Goal: Find specific fact: Find specific fact

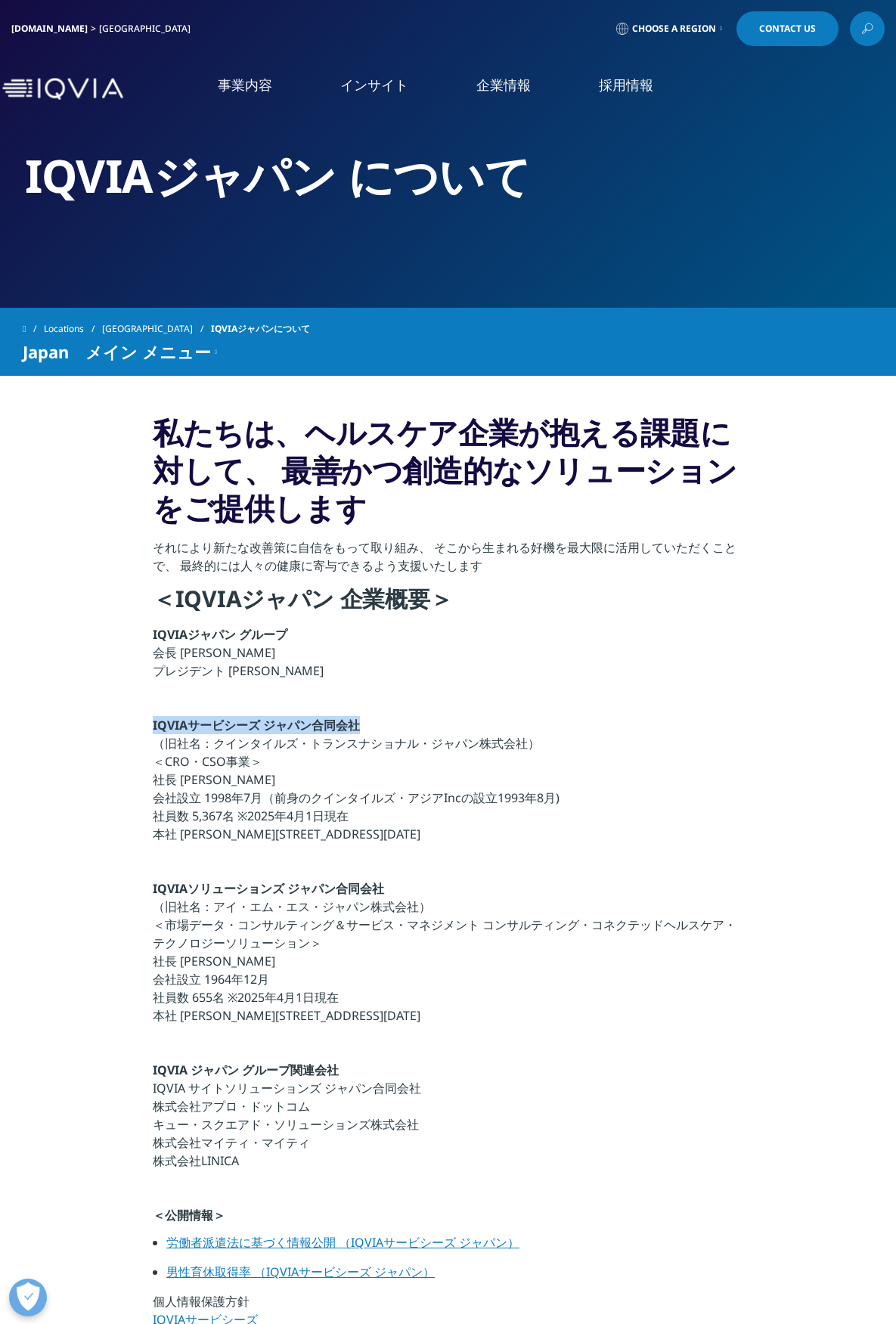
drag, startPoint x: 357, startPoint y: 720, endPoint x: 154, endPoint y: 722, distance: 203.0
click at [154, 722] on strong "IQVIAサービシーズ ジャパン合同会社" at bounding box center [256, 725] width 207 height 17
copy strong "IQVIAサービシーズ ジャパン合同会社"
drag, startPoint x: 185, startPoint y: 834, endPoint x: 305, endPoint y: 831, distance: 120.0
click at [305, 831] on p "IQVIAサービシーズ ジャパン合同会社 （旧社名：クインタイルズ・トランスナショナル・ジャパン株式会社） ＜CRO・CSO事業＞ 社長 [PERSON_NA…" at bounding box center [448, 784] width 591 height 136
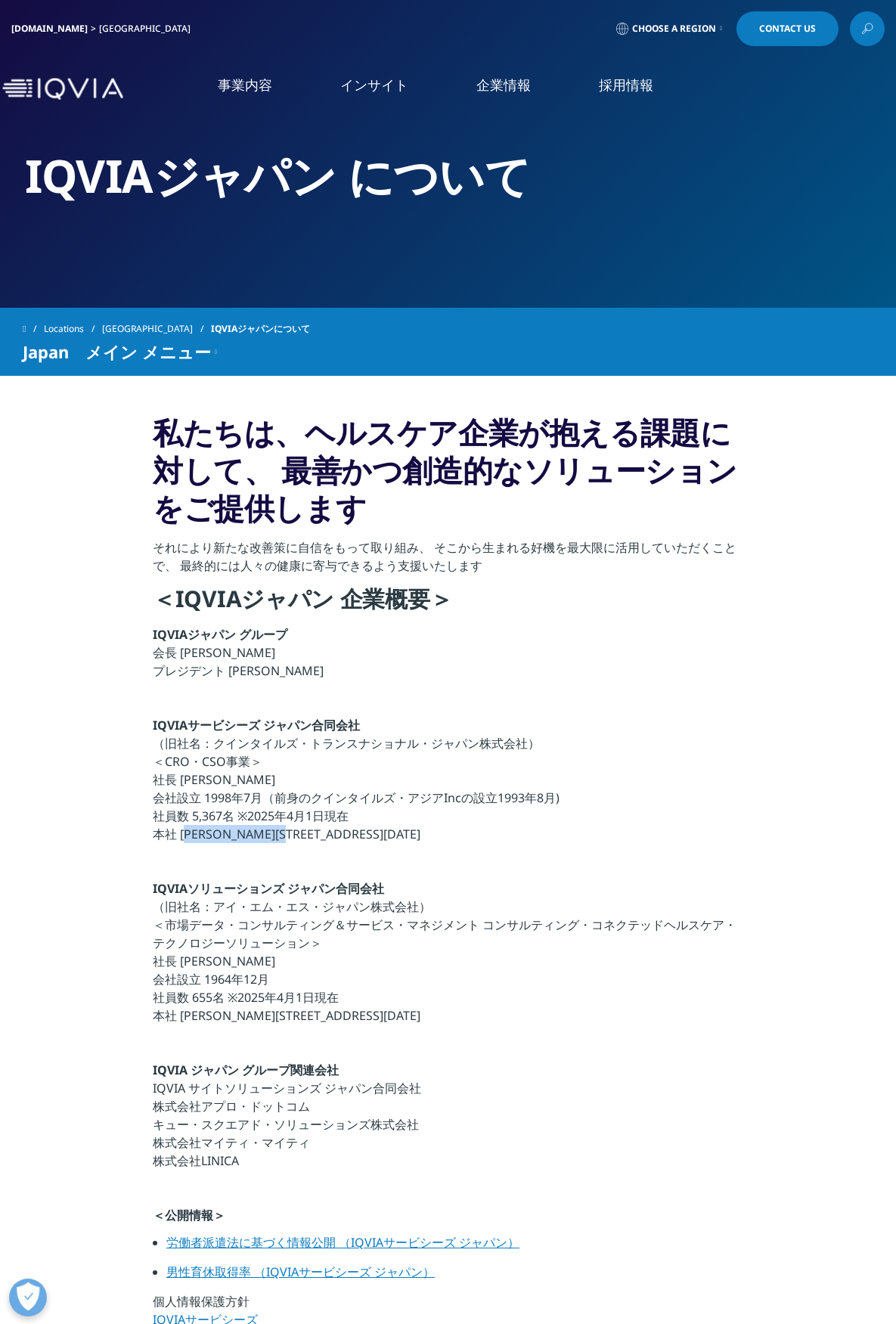
copy p "[PERSON_NAME][STREET_ADDRESS][DATE]"
drag, startPoint x: 357, startPoint y: 728, endPoint x: 150, endPoint y: 726, distance: 207.0
click at [150, 726] on section "私たちは、ヘルスケア企業が抱える課題に対して、 最善かつ創造的なソリューションをご提供します それにより新たな改善策に自信をもって取り組み、 そこから生まれる…" at bounding box center [448, 903] width 896 height 1056
copy strong "IQVIAサービシーズ ジャパン合同会社"
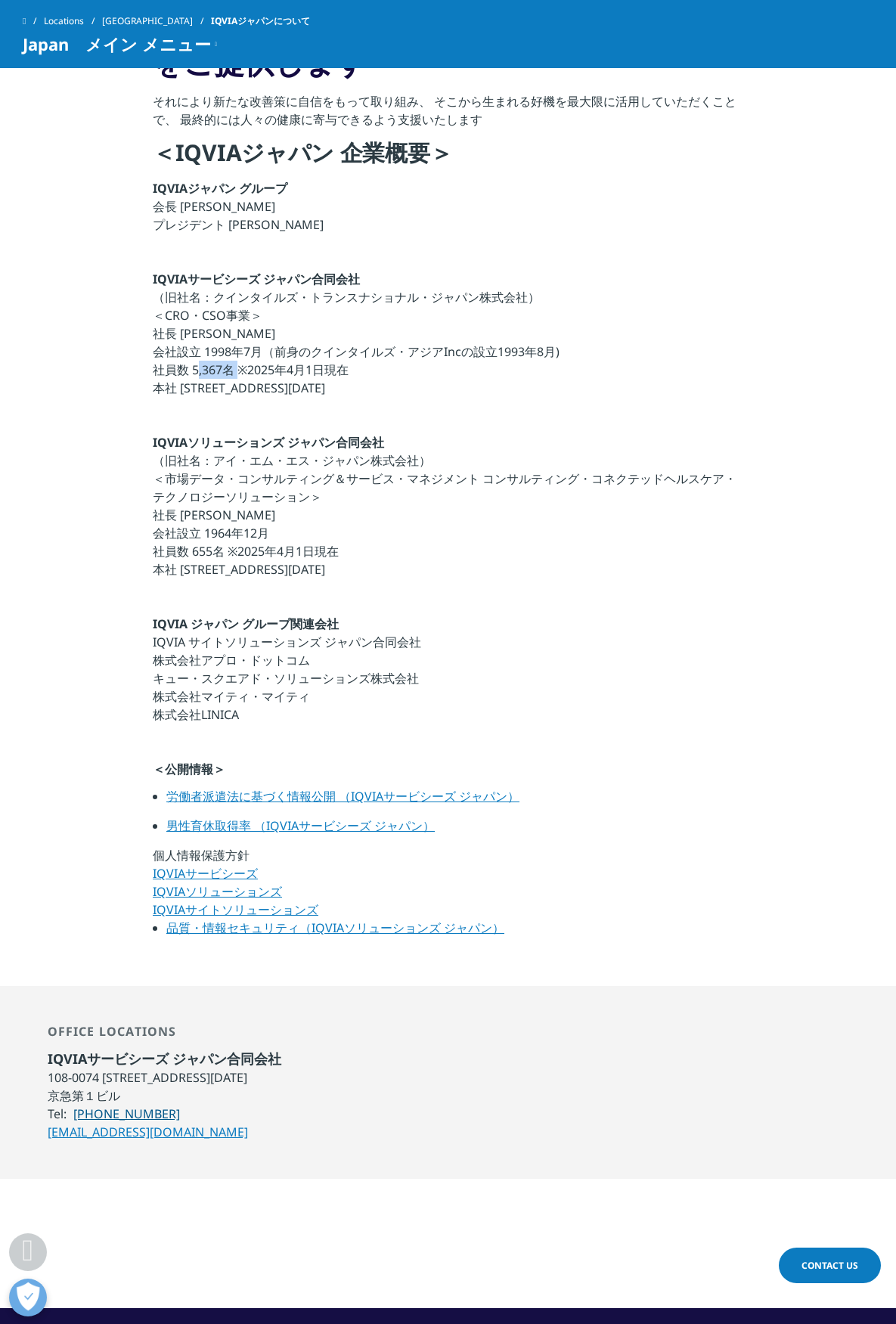
drag, startPoint x: 200, startPoint y: 373, endPoint x: 231, endPoint y: 373, distance: 31.0
click at [231, 373] on p "IQVIAサービシーズ ジャパン合同会社 （旧社名：クインタイルズ・トランスナショナル・ジャパン株式会社） ＜CRO・CSO事業＞ 社長 [PERSON_NA…" at bounding box center [448, 338] width 591 height 136
copy p "5,367名"
